Goal: Transaction & Acquisition: Purchase product/service

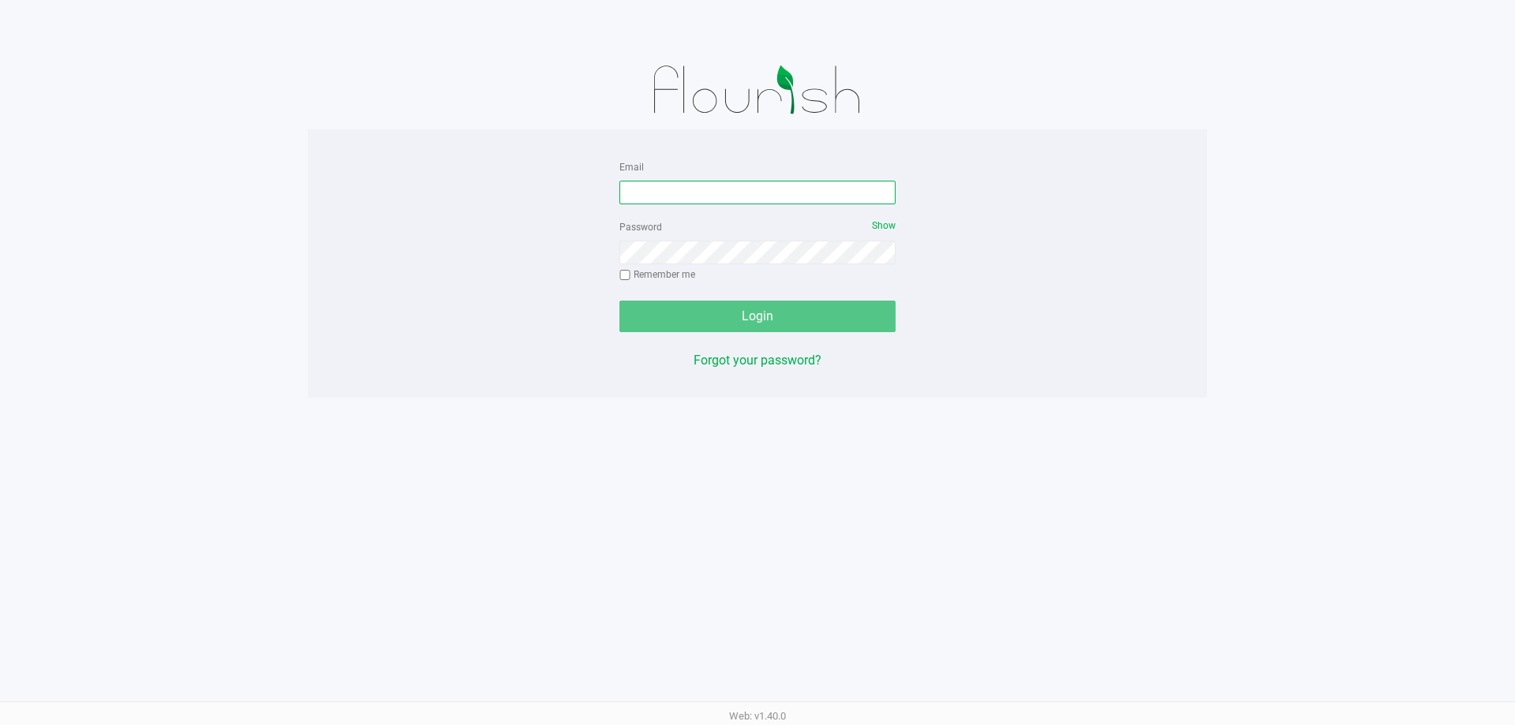
click at [721, 198] on input "Email" at bounding box center [758, 193] width 276 height 24
type input "[EMAIL_ADDRESS][DOMAIN_NAME]"
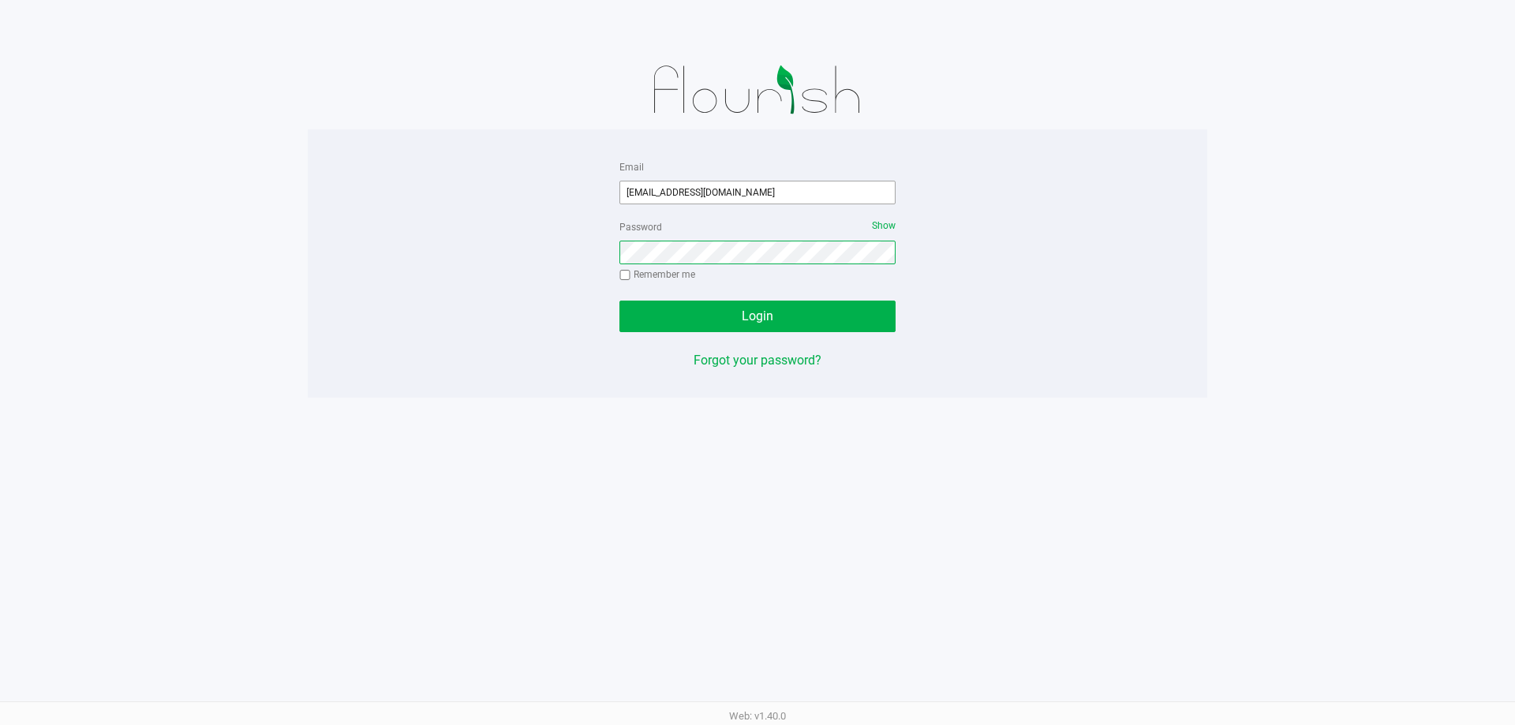
click at [620, 301] on button "Login" at bounding box center [758, 317] width 276 height 32
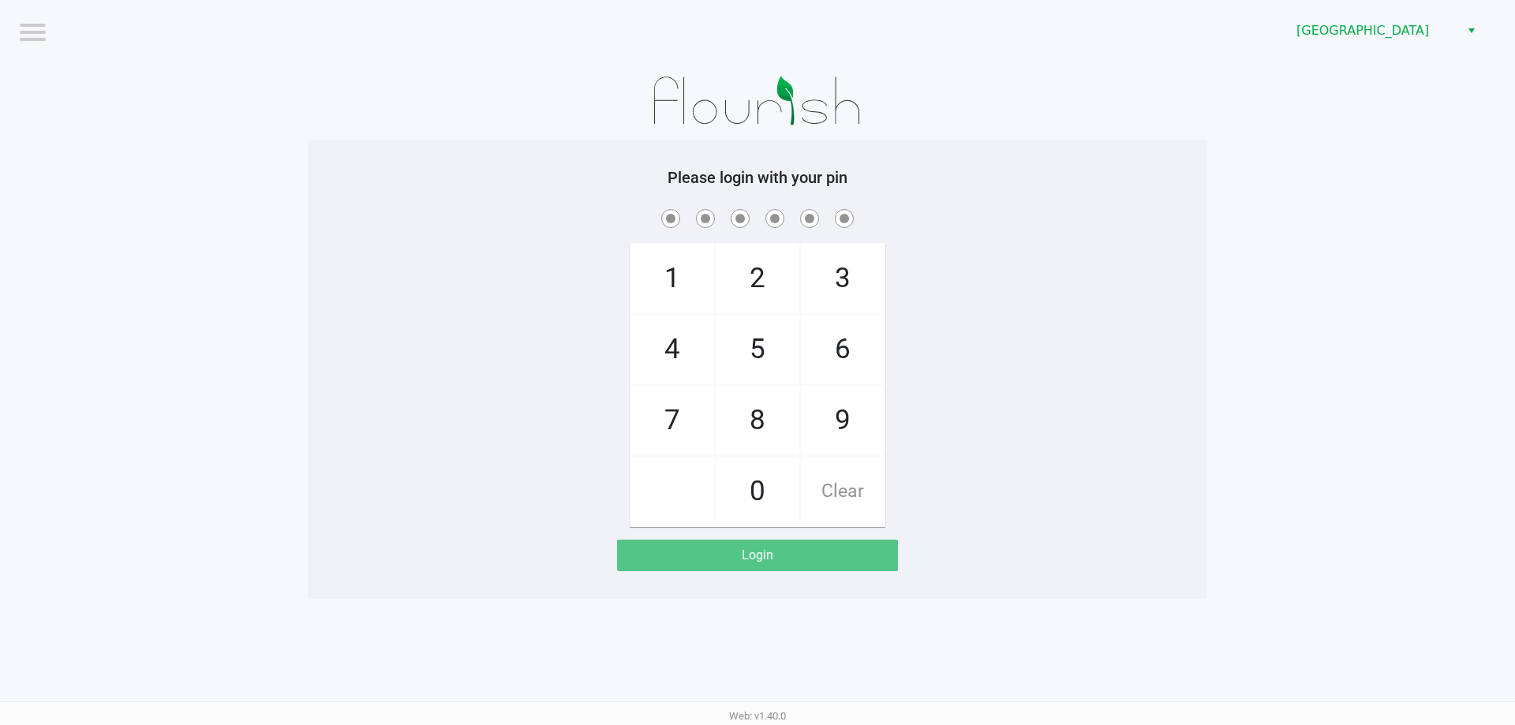
click at [1131, 273] on div "1 4 7 2 5 8 0 3 6 9 Clear" at bounding box center [758, 366] width 900 height 321
click at [1375, 19] on span "[GEOGRAPHIC_DATA]" at bounding box center [1373, 31] width 173 height 28
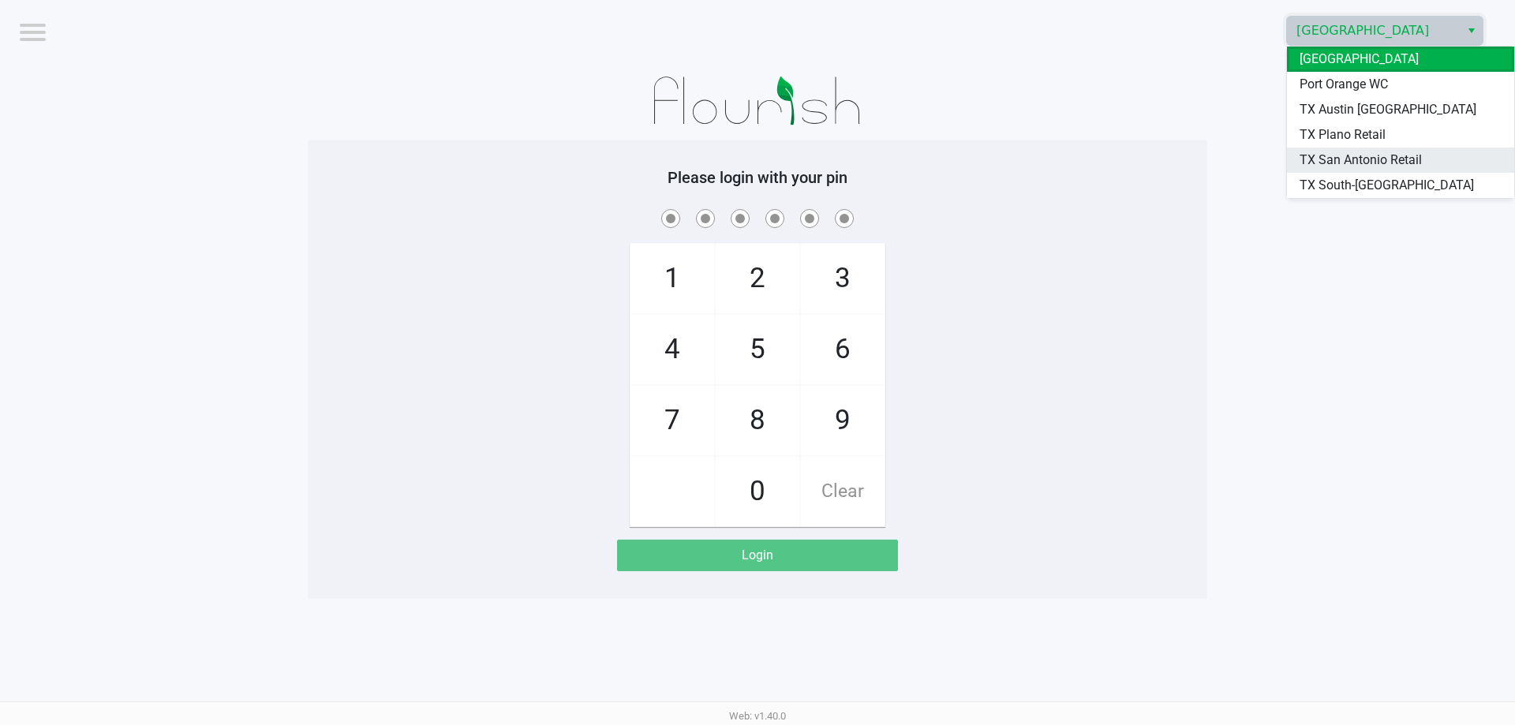
click at [1386, 161] on span "TX San Antonio Retail" at bounding box center [1361, 160] width 122 height 19
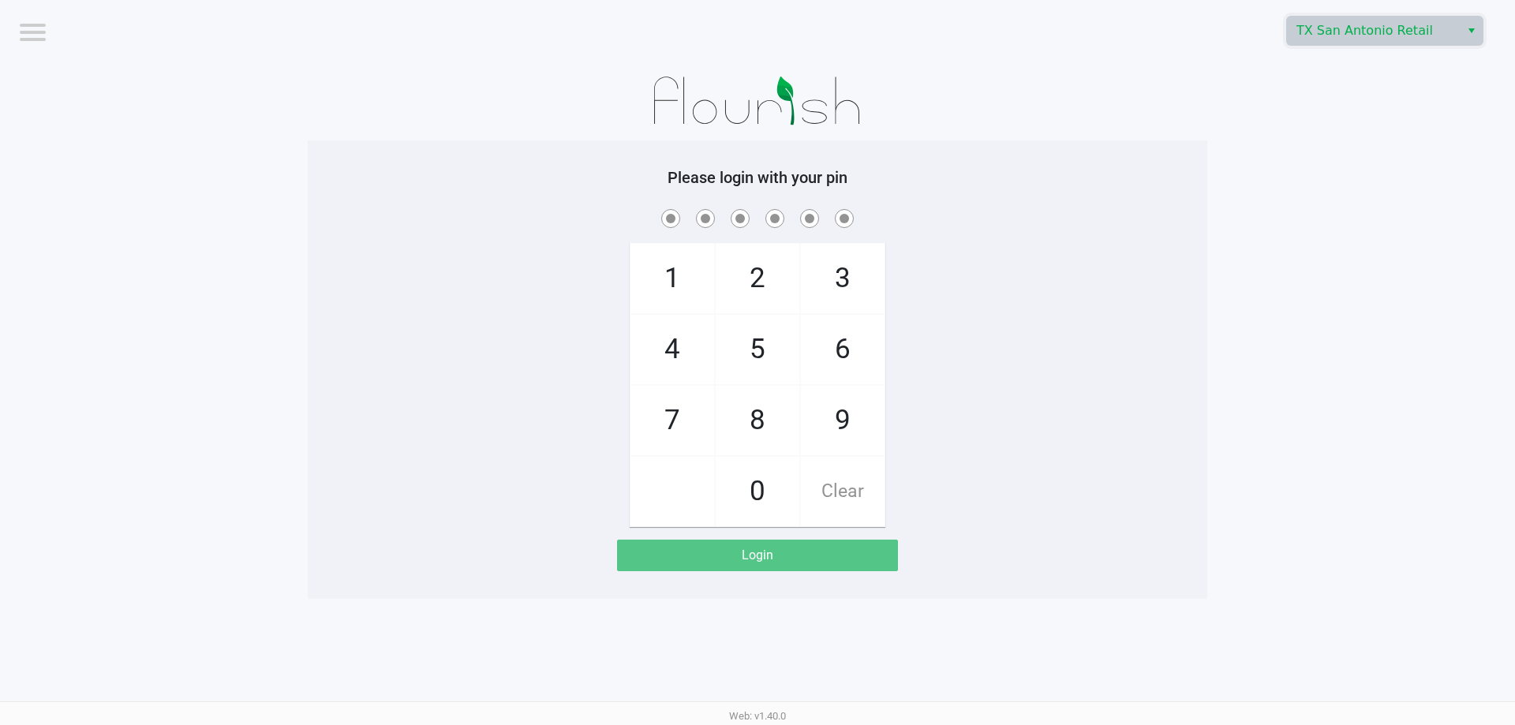
click at [1339, 309] on app-pos-login-wrapper "Logout [GEOGRAPHIC_DATA] [GEOGRAPHIC_DATA] Retail Please login with your pin 1 …" at bounding box center [757, 299] width 1515 height 599
checkbox input "true"
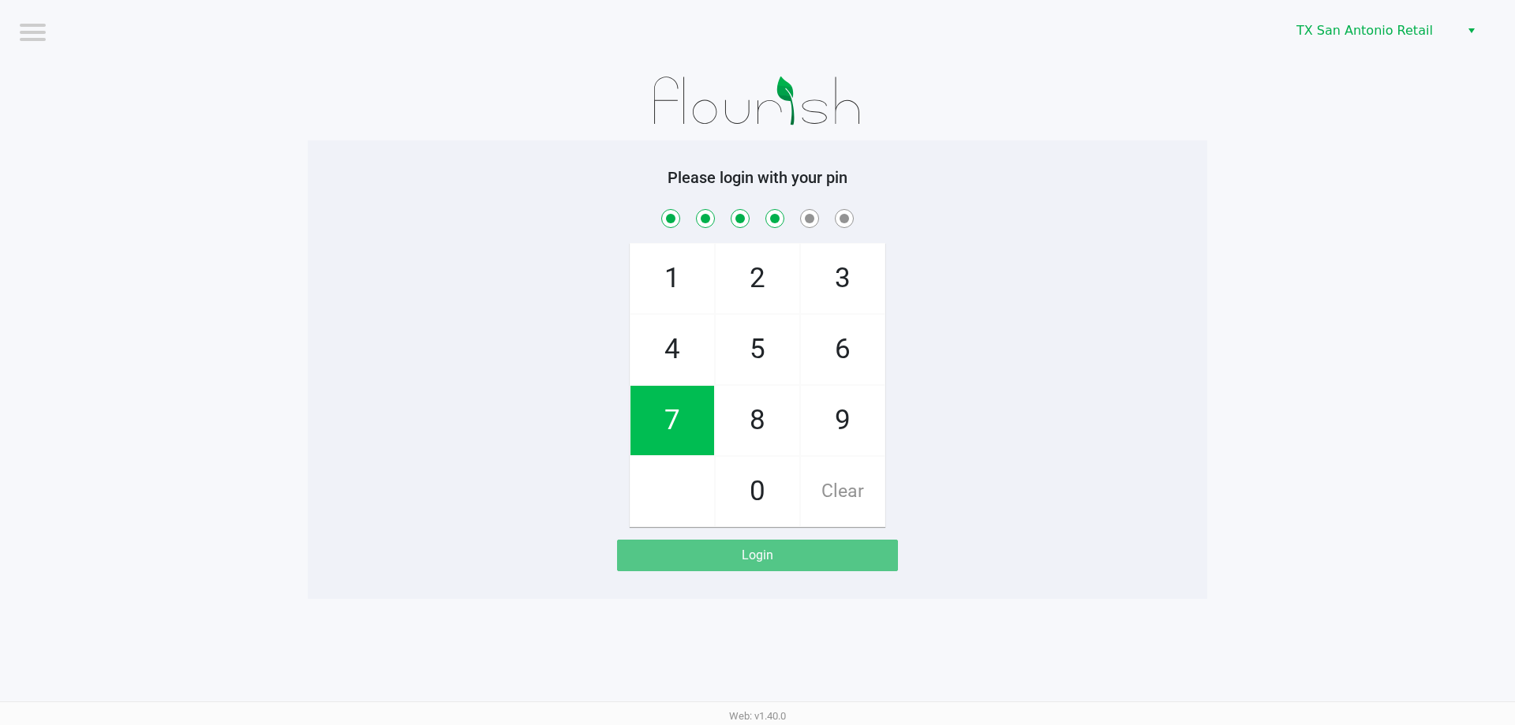
checkbox input "true"
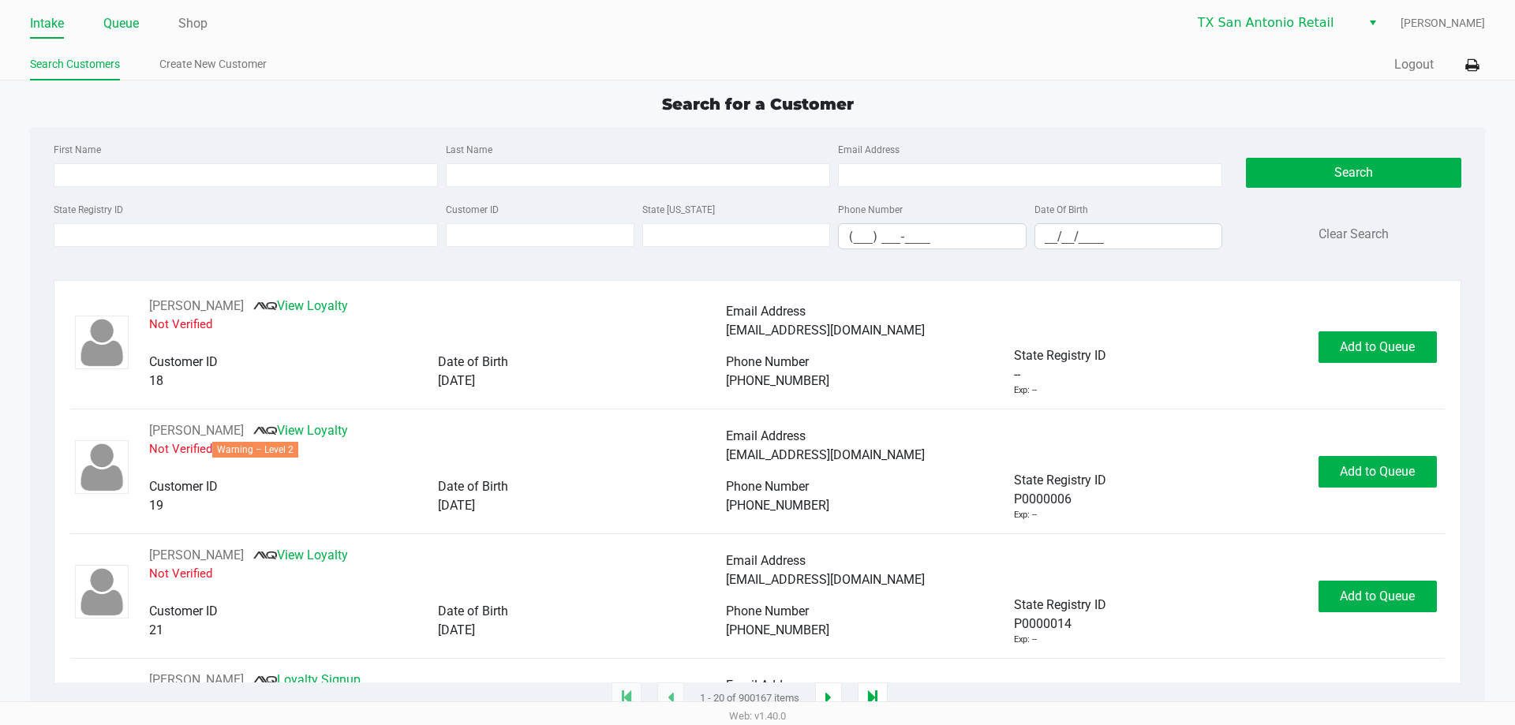
click at [132, 28] on link "Queue" at bounding box center [121, 24] width 36 height 22
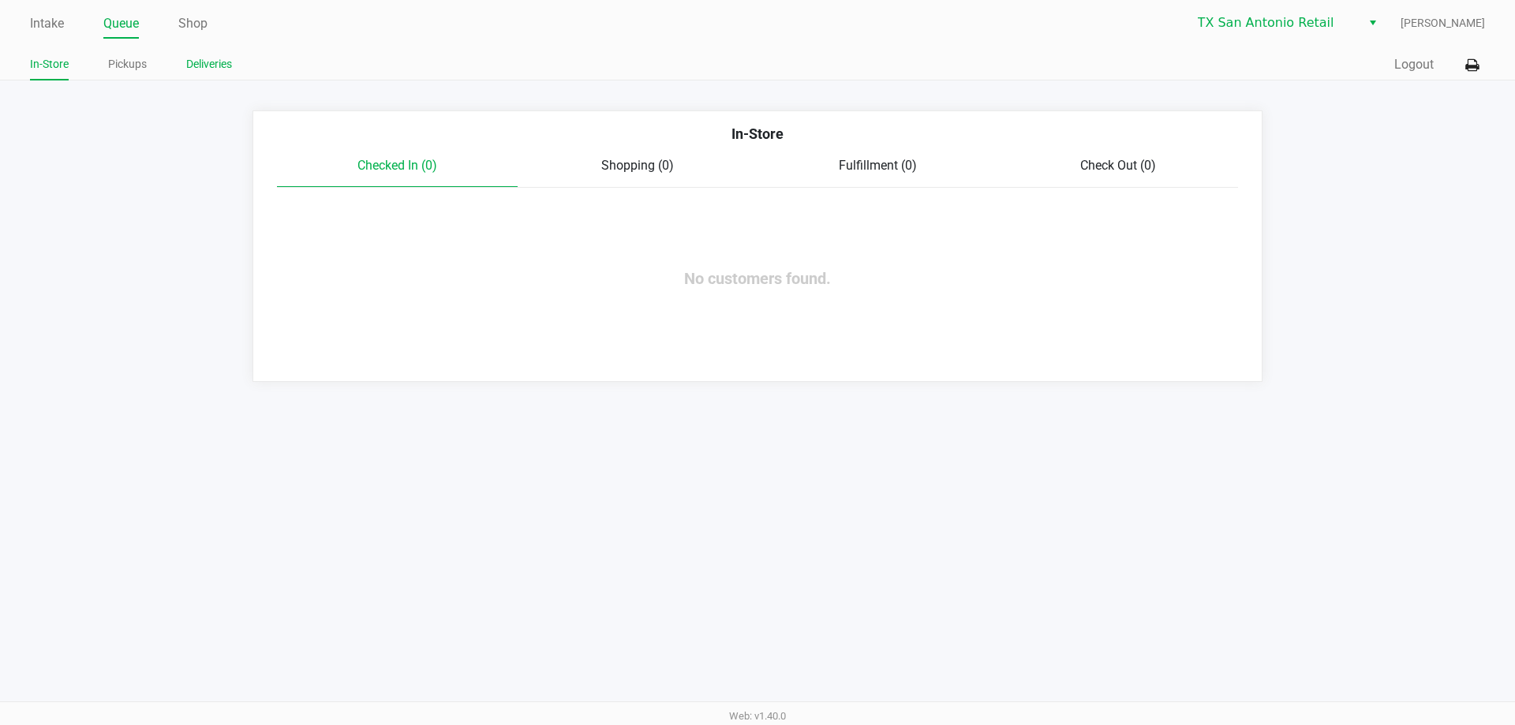
click at [218, 58] on link "Deliveries" at bounding box center [209, 64] width 46 height 20
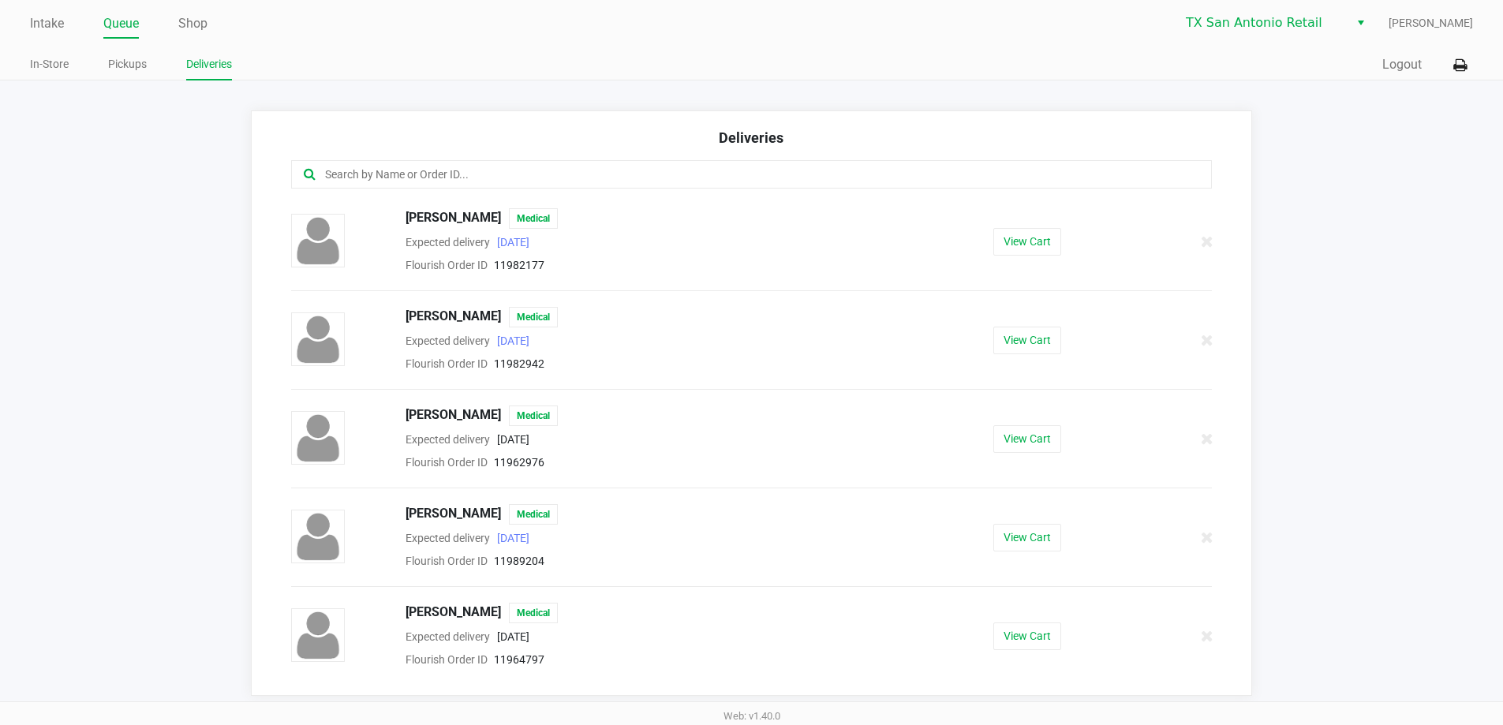
click at [597, 160] on div at bounding box center [752, 174] width 922 height 28
click at [461, 179] on input "text" at bounding box center [727, 175] width 807 height 18
click at [1019, 537] on button "View Cart" at bounding box center [1028, 538] width 68 height 28
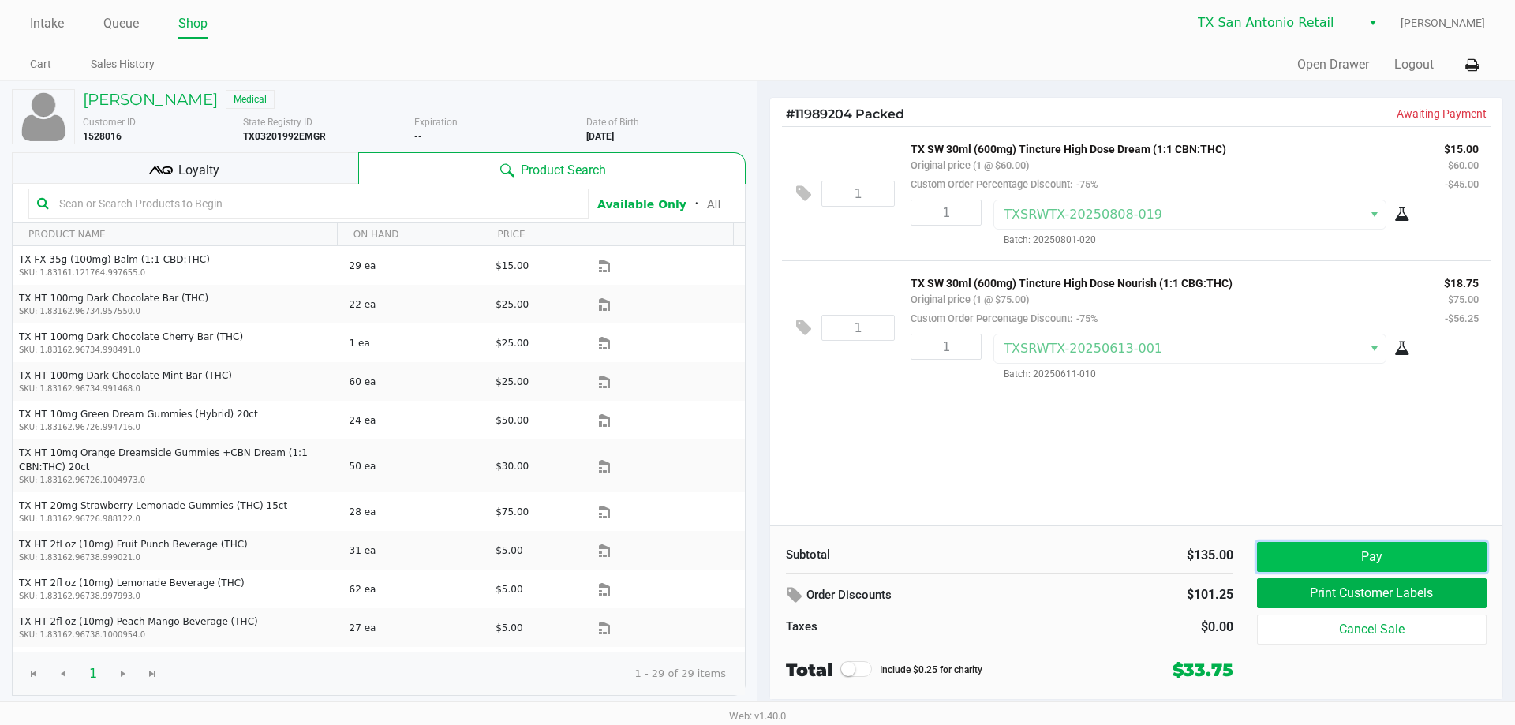
click at [1303, 552] on button "Pay" at bounding box center [1372, 557] width 230 height 30
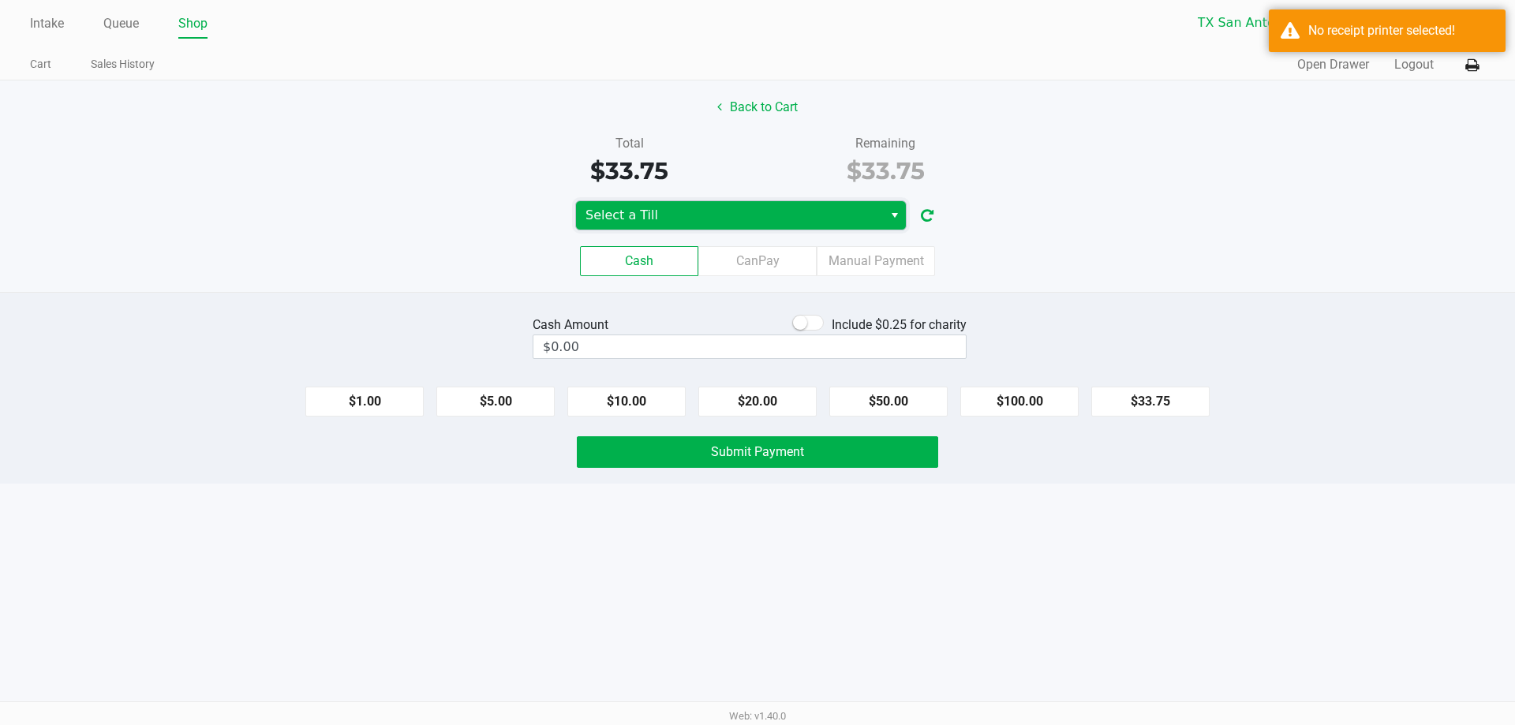
click at [829, 212] on span "Select a Till" at bounding box center [730, 215] width 288 height 19
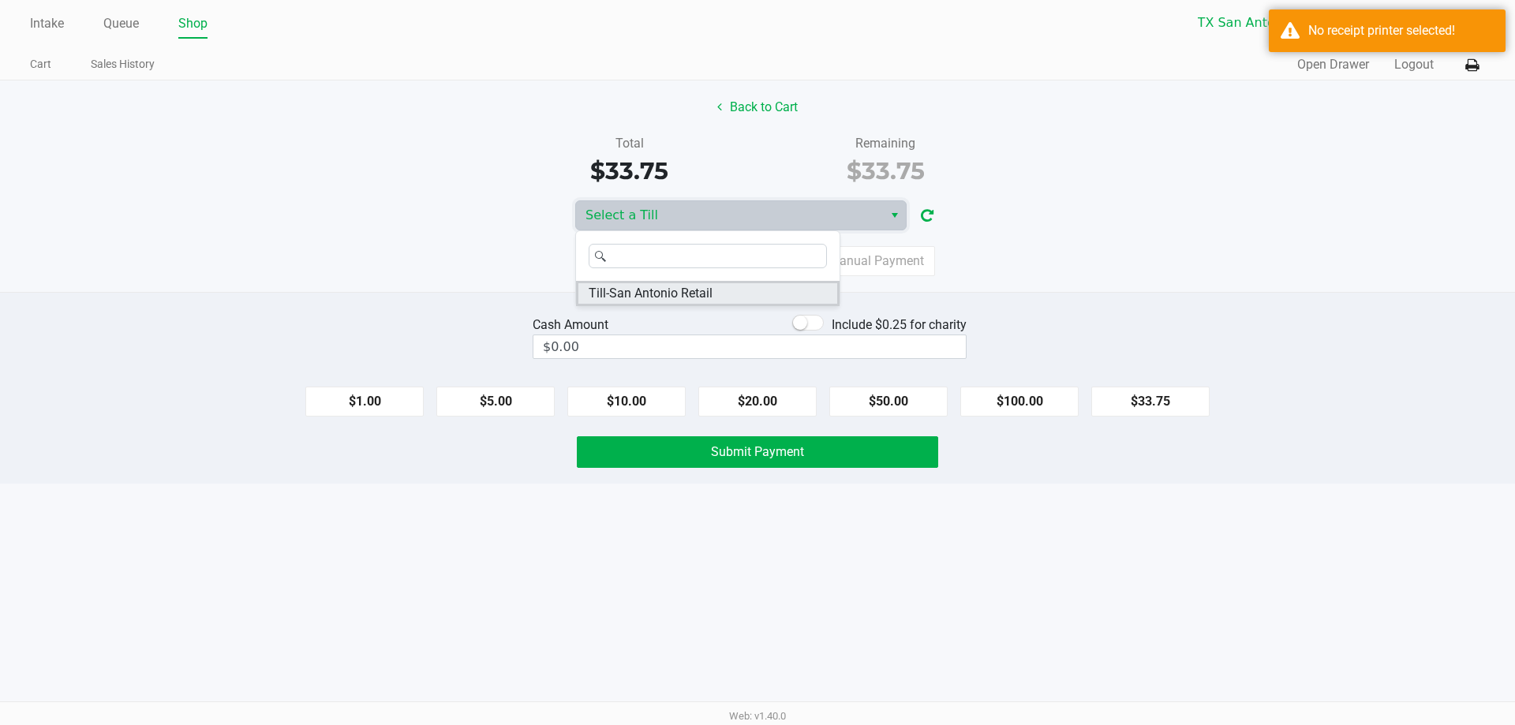
click at [696, 301] on span "Till-San Antonio Retail" at bounding box center [651, 293] width 124 height 19
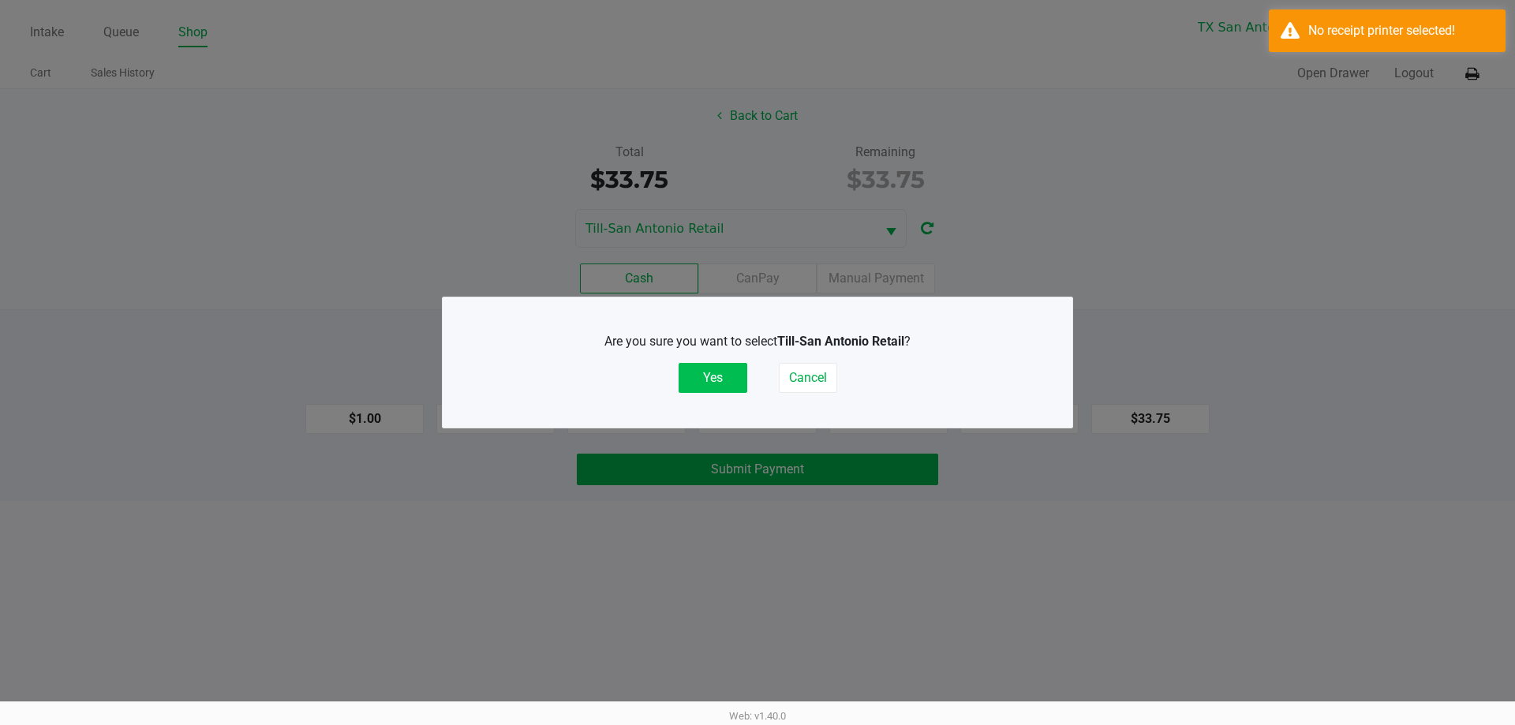
click at [692, 369] on button "Yes" at bounding box center [713, 378] width 69 height 30
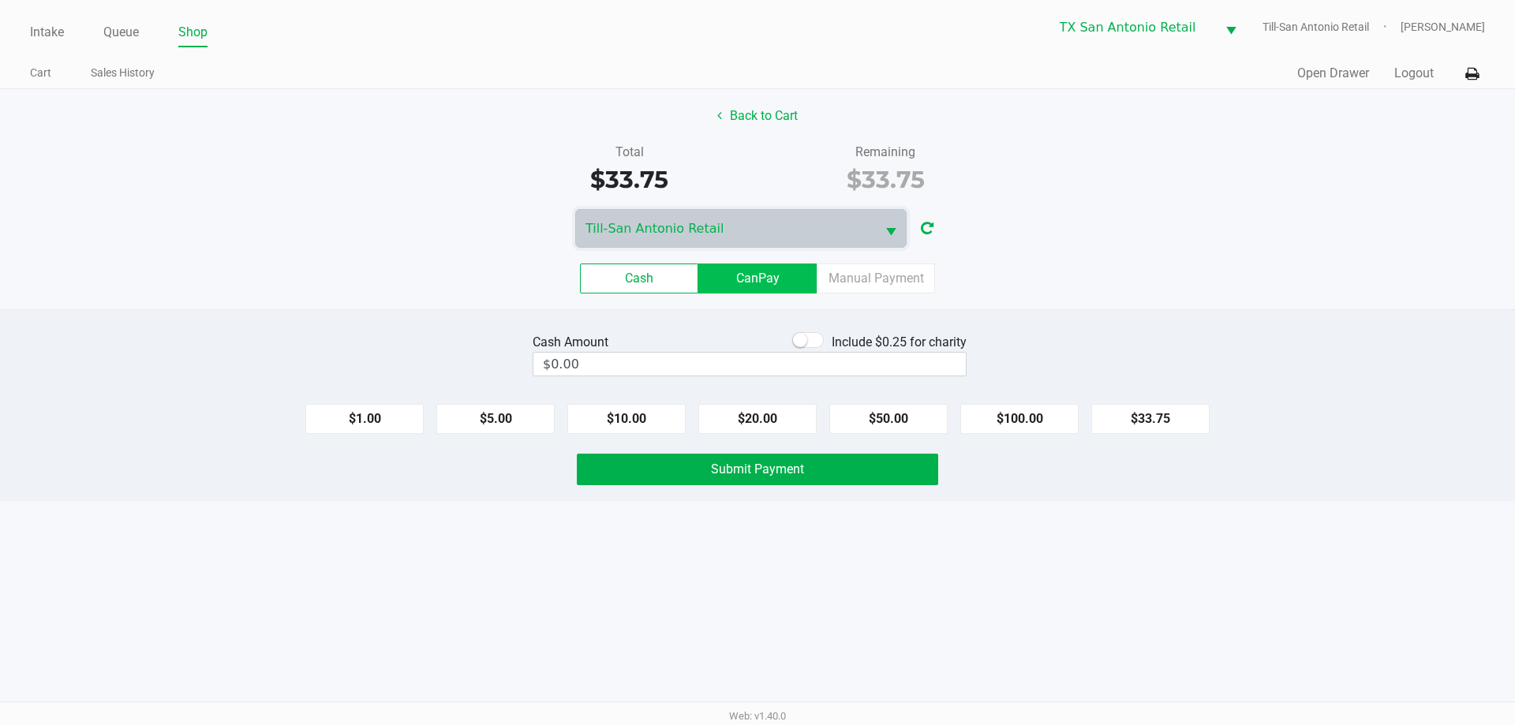
click at [743, 275] on label "CanPay" at bounding box center [757, 279] width 118 height 30
click at [0, 0] on 2 "CanPay" at bounding box center [0, 0] width 0 height 0
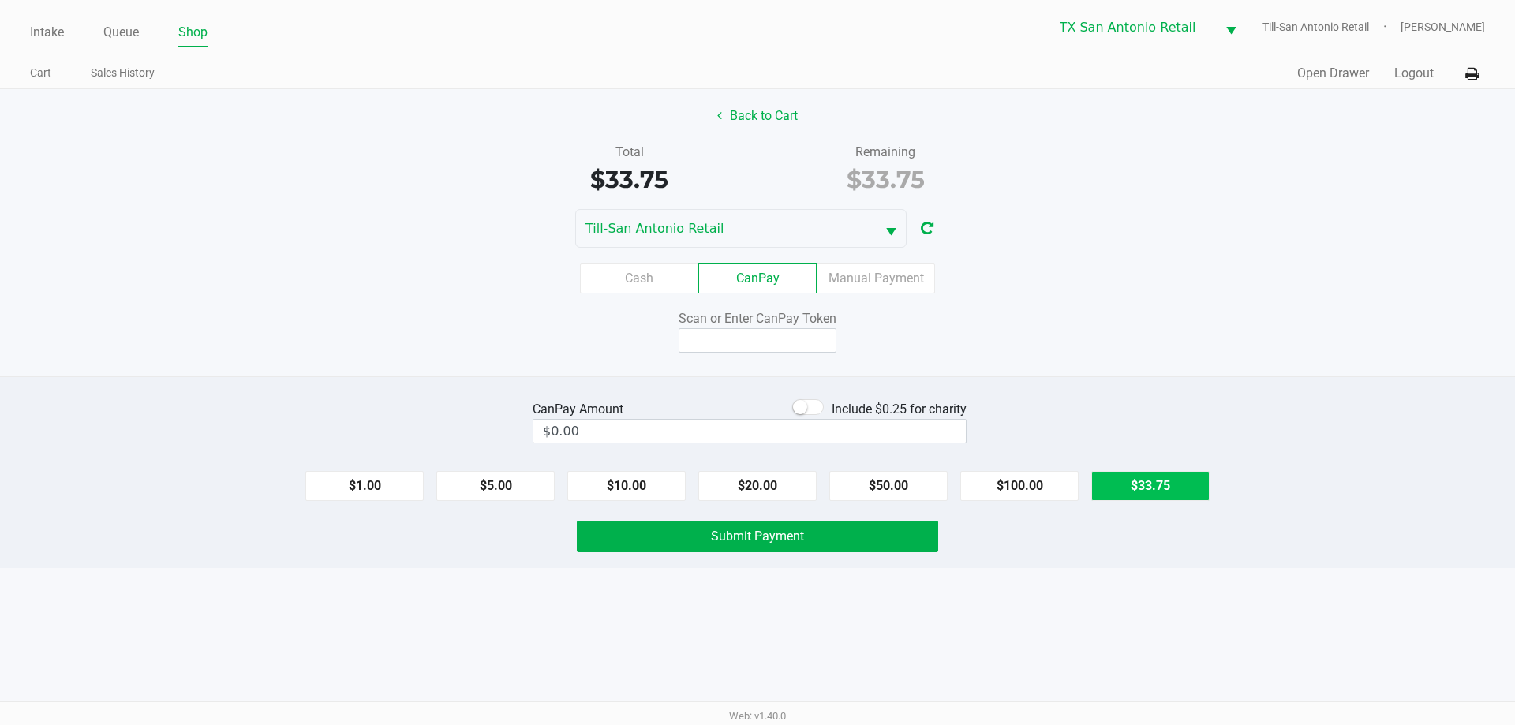
click at [1173, 482] on button "$33.75" at bounding box center [1151, 486] width 118 height 30
type input "$33.75"
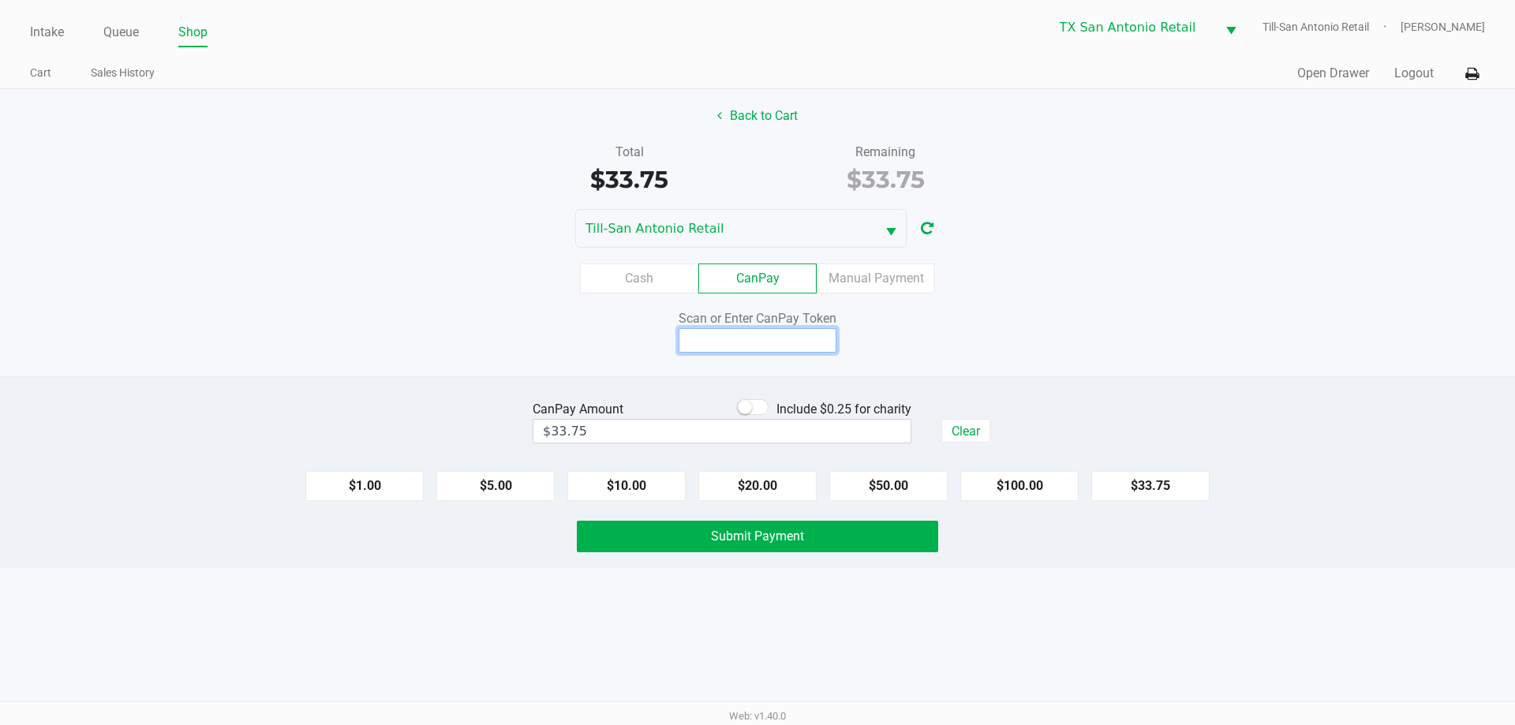
click at [798, 347] on input at bounding box center [758, 340] width 158 height 24
type input "X2540852X"
click at [743, 116] on button "Back to Cart" at bounding box center [757, 116] width 101 height 30
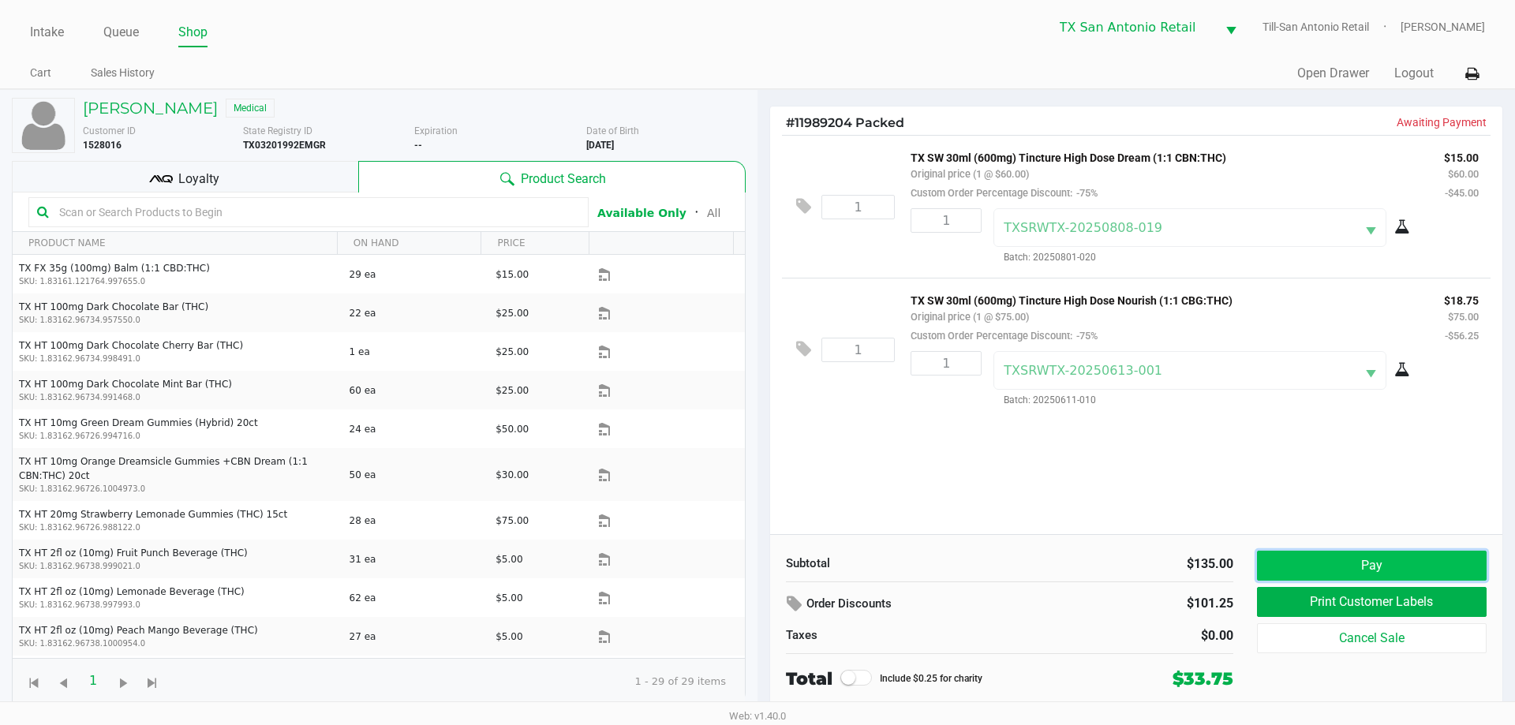
click at [1361, 561] on button "Pay" at bounding box center [1372, 566] width 230 height 30
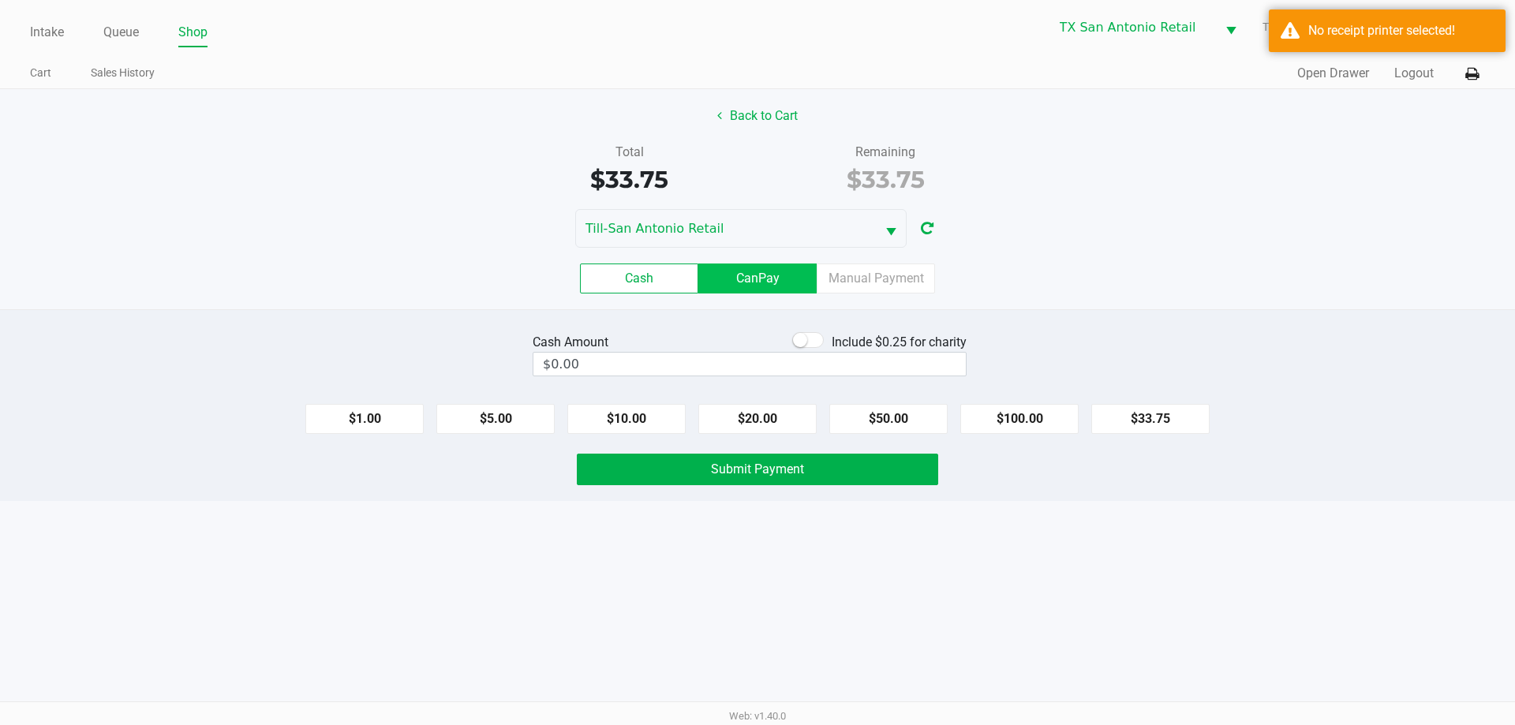
click at [770, 278] on label "CanPay" at bounding box center [757, 279] width 118 height 30
click at [0, 0] on 2 "CanPay" at bounding box center [0, 0] width 0 height 0
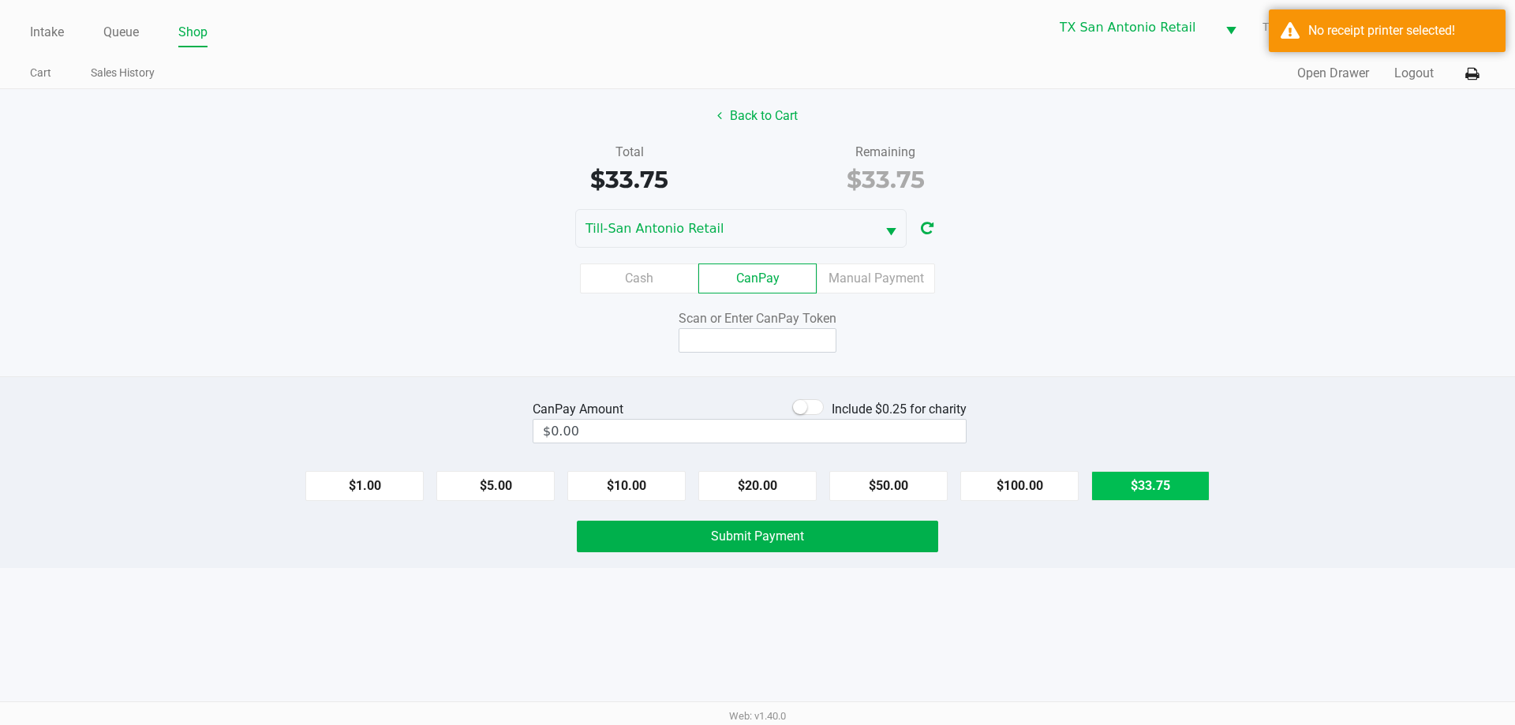
click at [1200, 481] on button "$33.75" at bounding box center [1151, 486] width 118 height 30
type input "$33.75"
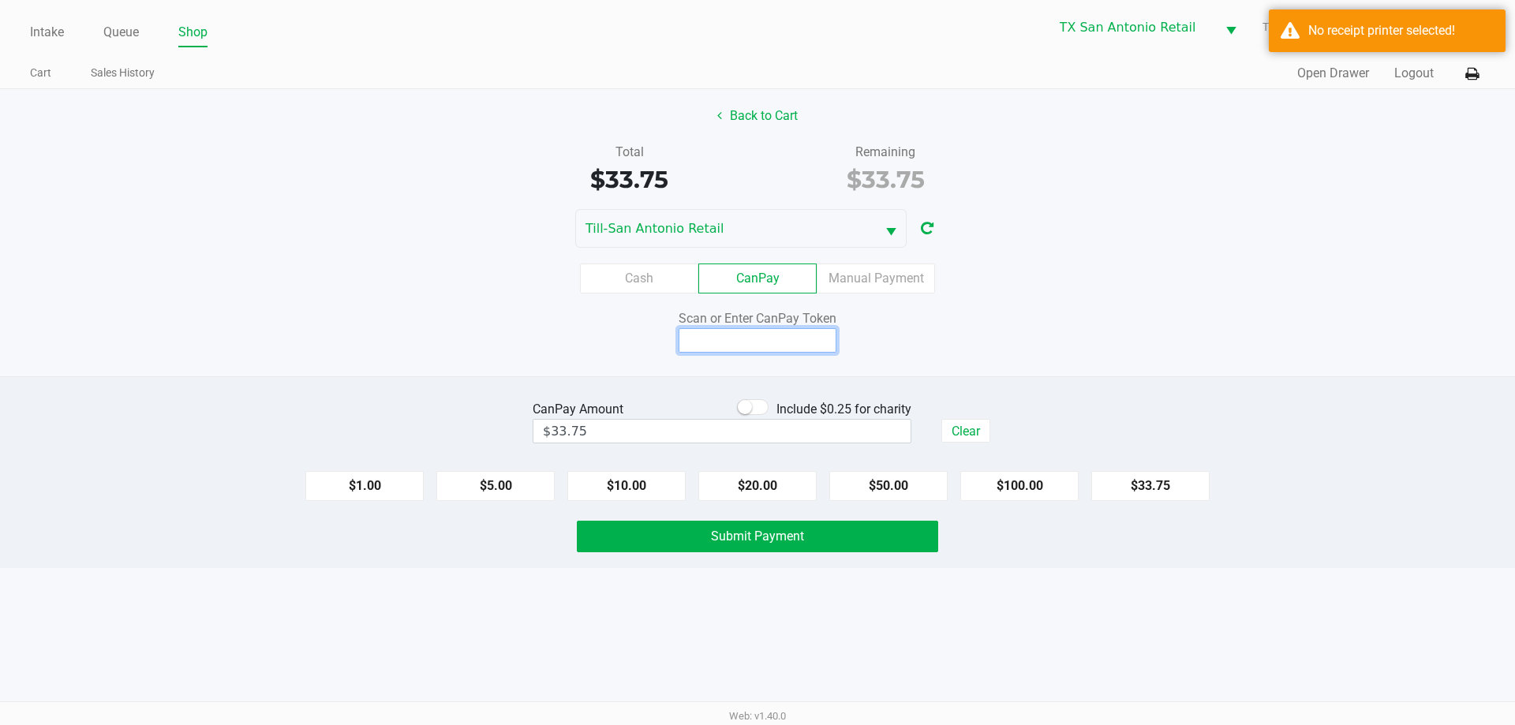
click at [713, 336] on input at bounding box center [758, 340] width 158 height 24
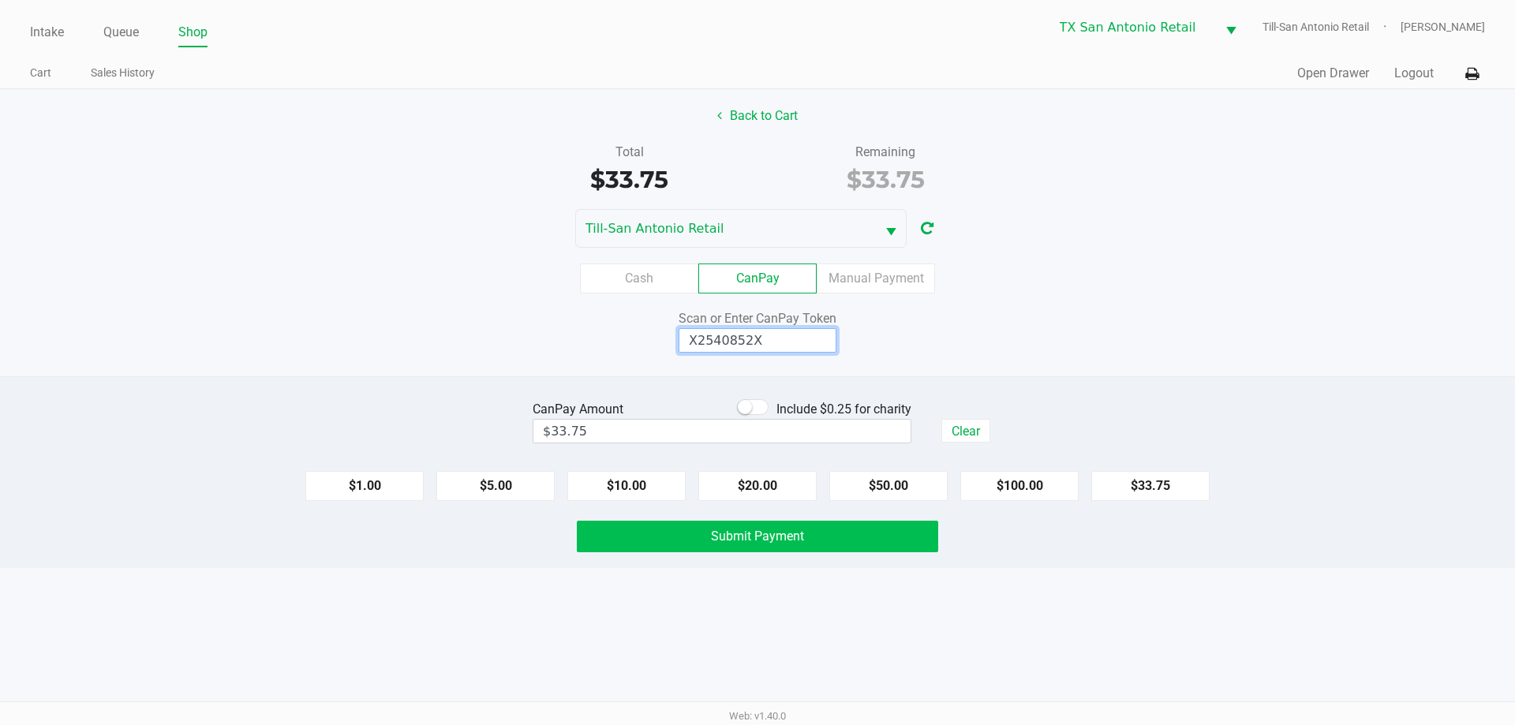
type input "X2540852X"
click at [768, 545] on button "Submit Payment" at bounding box center [757, 537] width 361 height 32
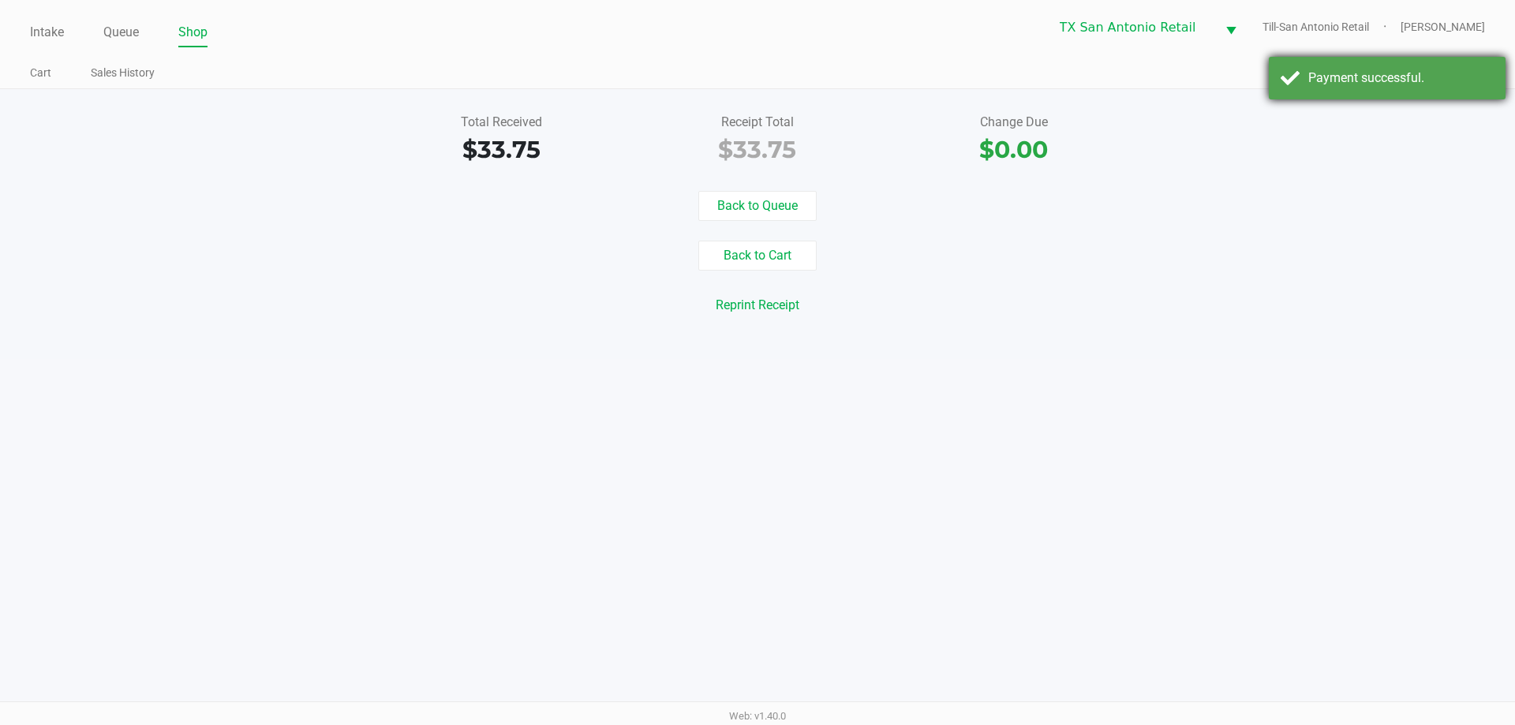
click at [1360, 86] on div "Payment successful." at bounding box center [1401, 78] width 185 height 19
click at [1477, 69] on icon at bounding box center [1472, 74] width 13 height 11
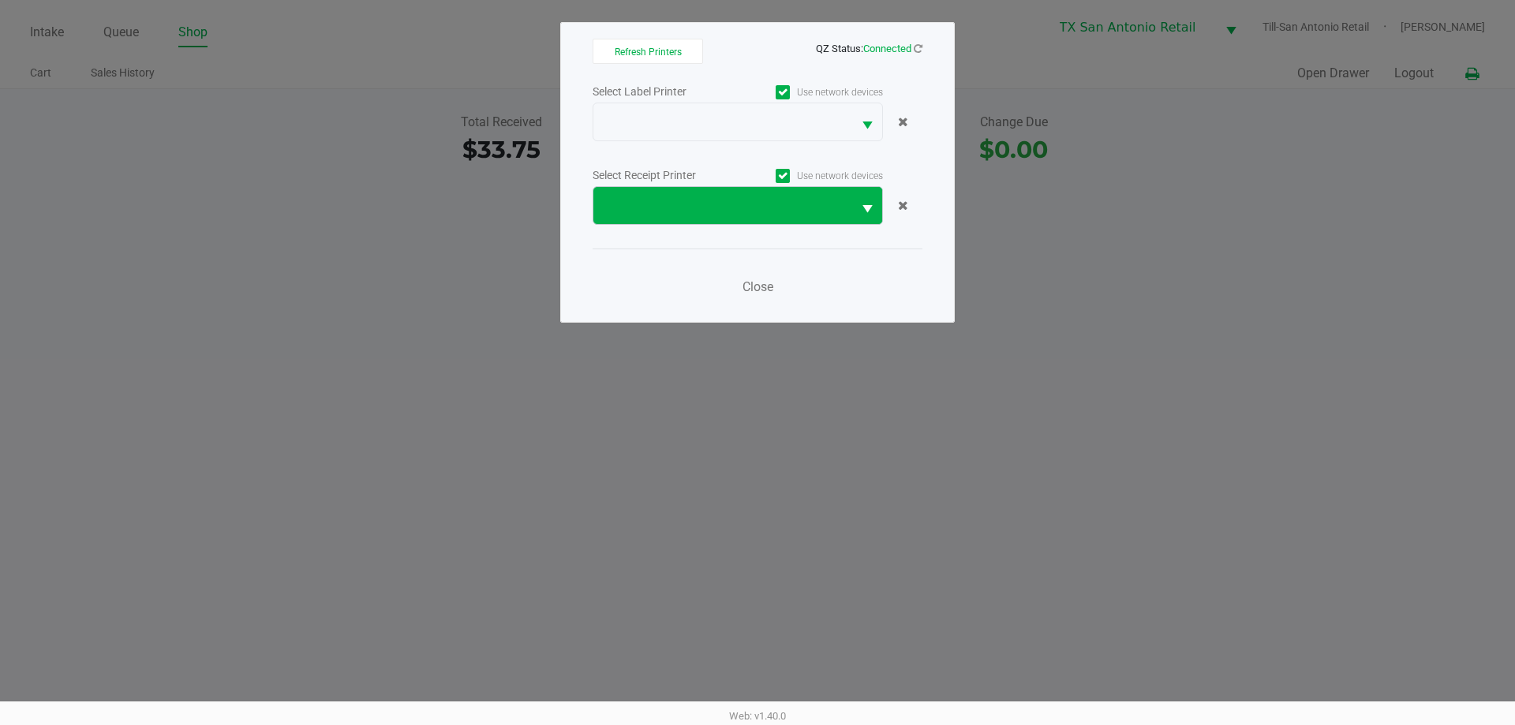
click at [857, 215] on button "Select" at bounding box center [867, 205] width 30 height 37
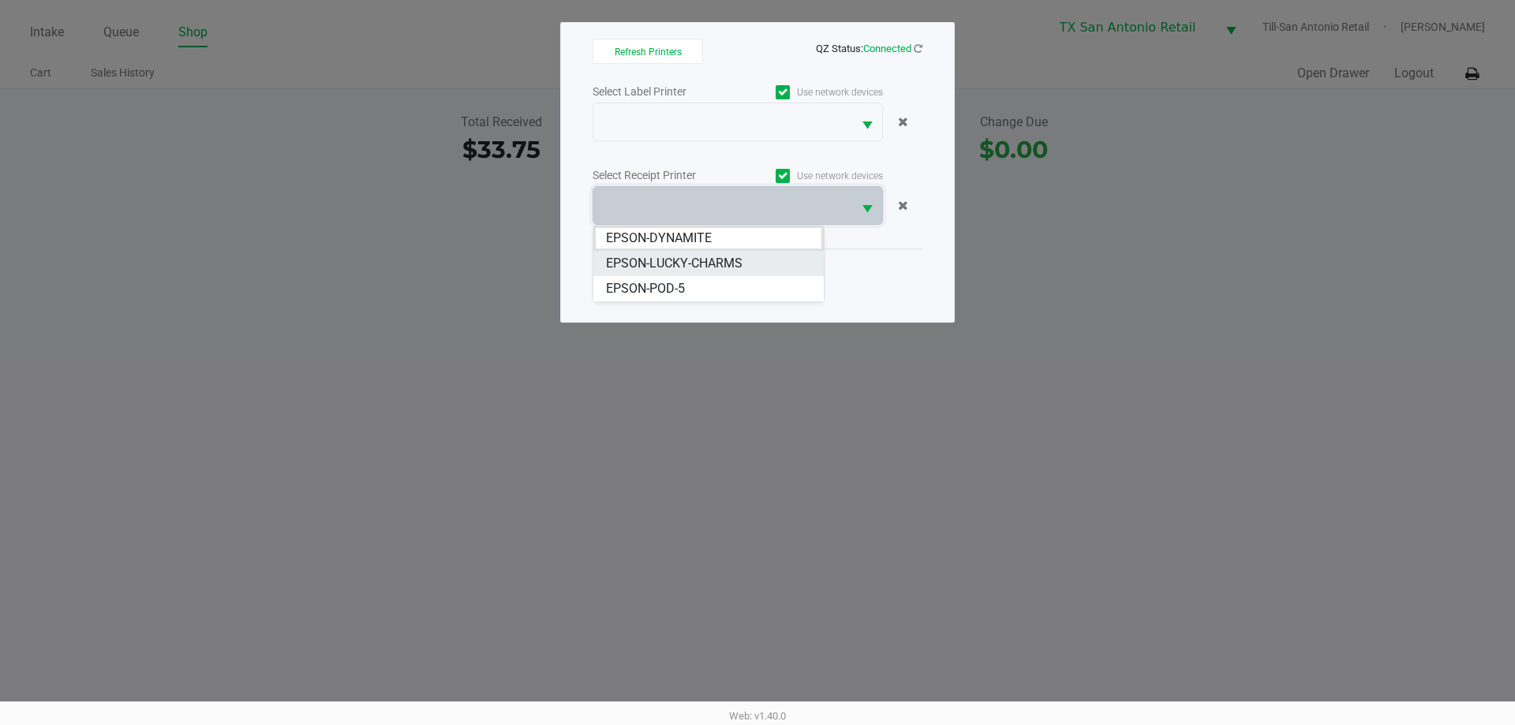
click at [702, 261] on span "EPSON-LUCKY-CHARMS" at bounding box center [674, 263] width 137 height 19
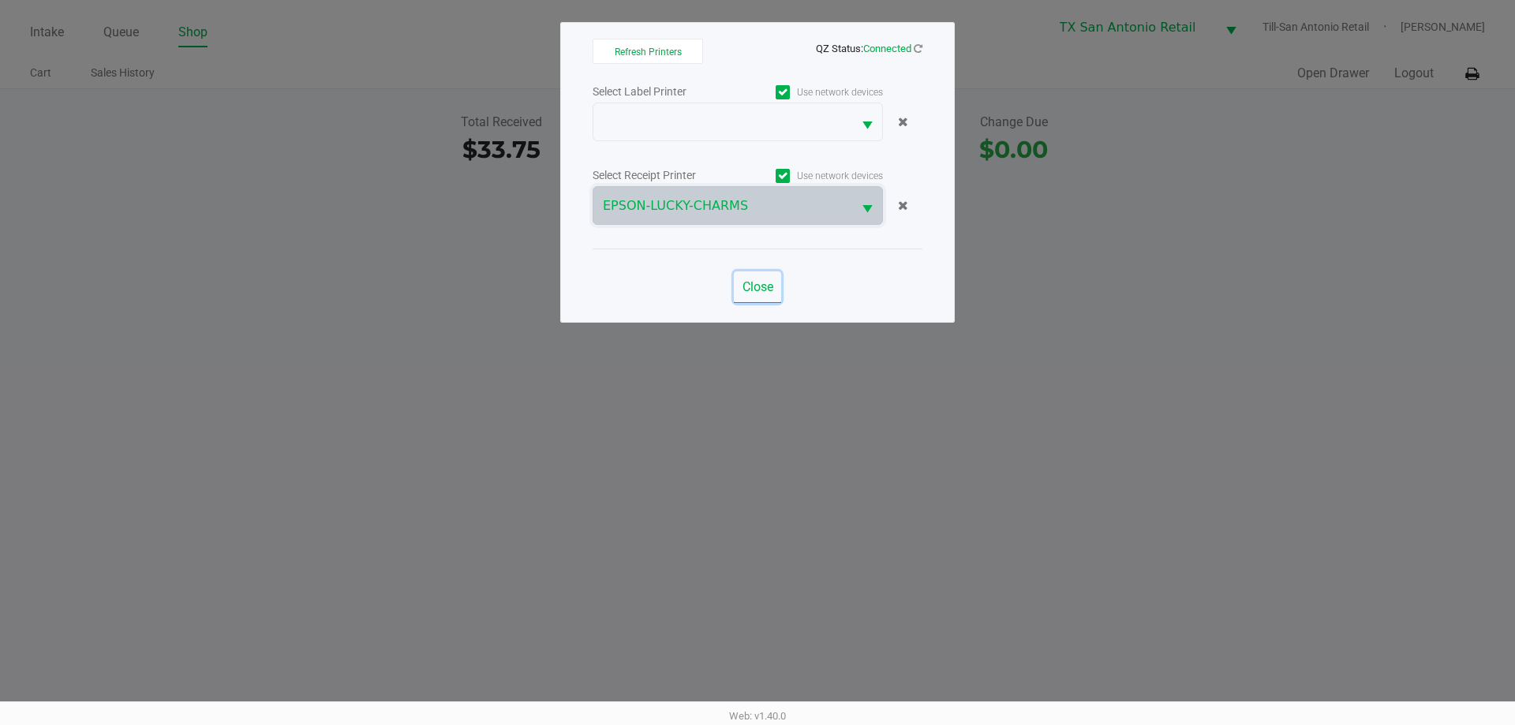
click at [761, 284] on span "Close" at bounding box center [758, 286] width 31 height 15
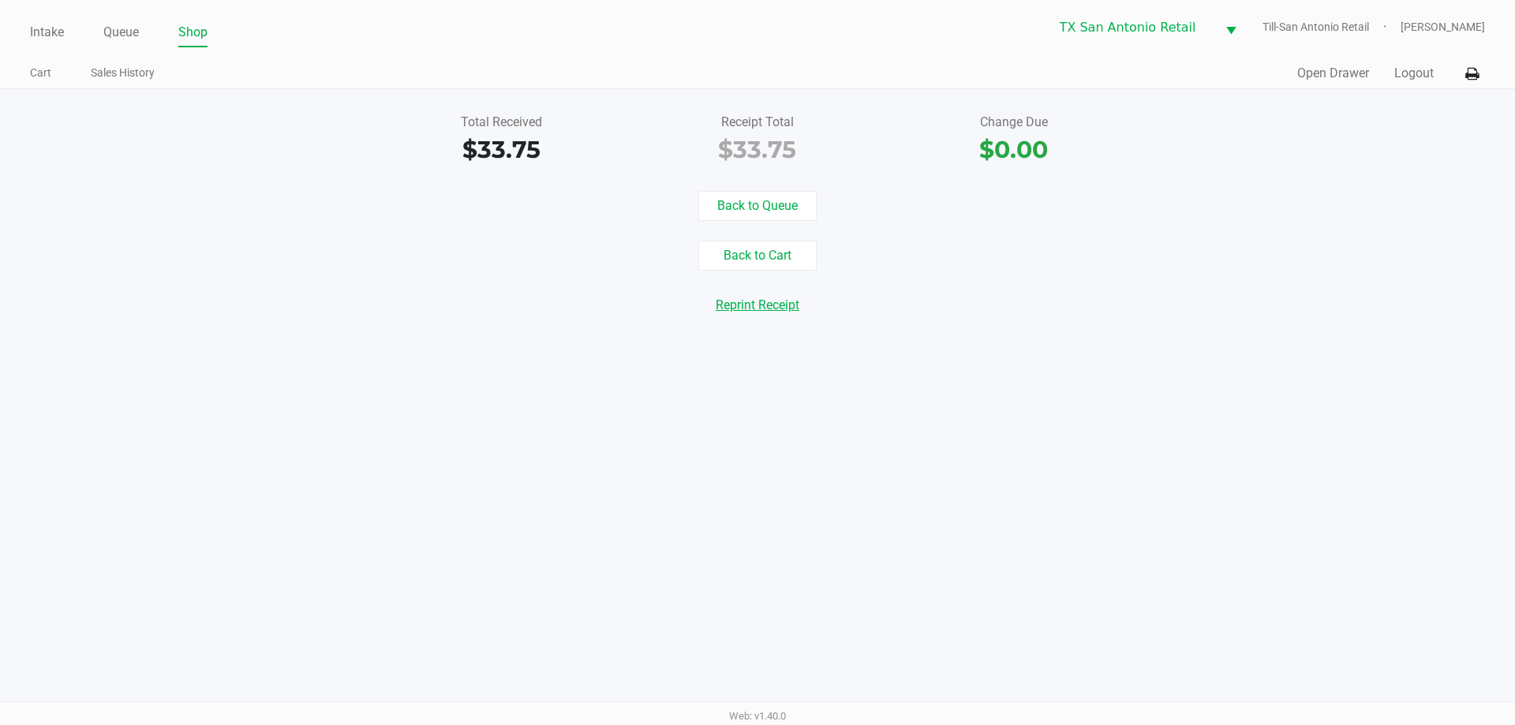
click at [762, 313] on button "Reprint Receipt" at bounding box center [758, 305] width 104 height 30
click at [1421, 71] on button "Logout" at bounding box center [1414, 73] width 39 height 19
